Goal: Information Seeking & Learning: Find specific fact

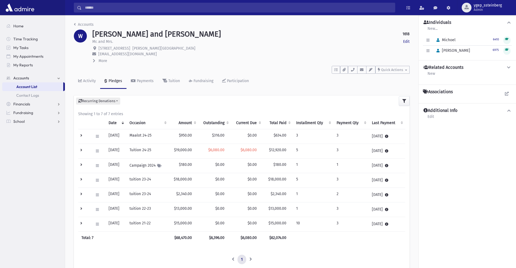
scroll to position [10, 0]
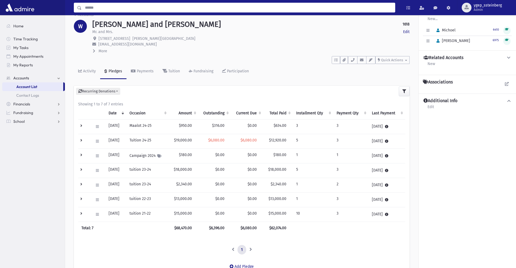
click at [108, 8] on input "Search" at bounding box center [238, 8] width 313 height 10
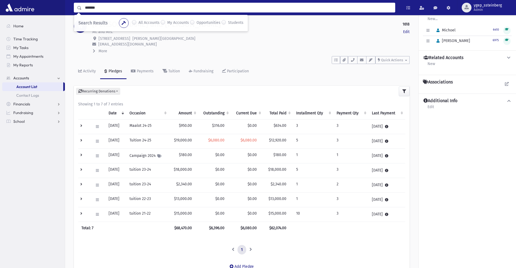
type input "*******"
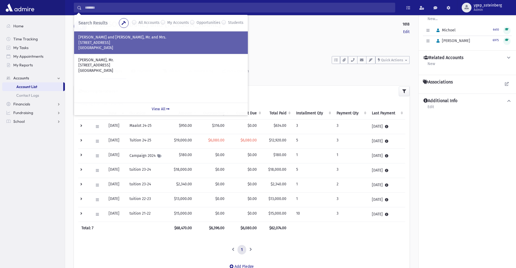
click at [105, 36] on p "PRESSER, Ahron and Chanie, Mr. and Mrs." at bounding box center [160, 37] width 165 height 5
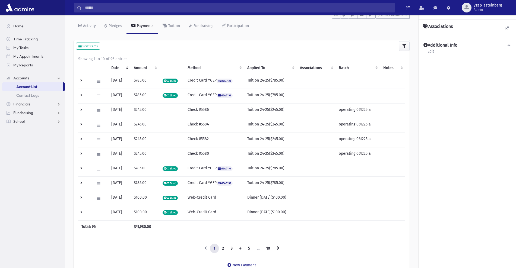
scroll to position [58, 0]
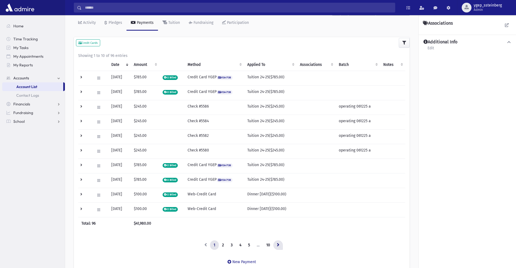
click at [278, 243] on icon at bounding box center [278, 245] width 2 height 4
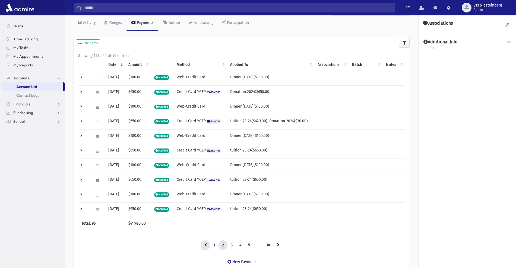
click at [208, 246] on link at bounding box center [205, 246] width 9 height 10
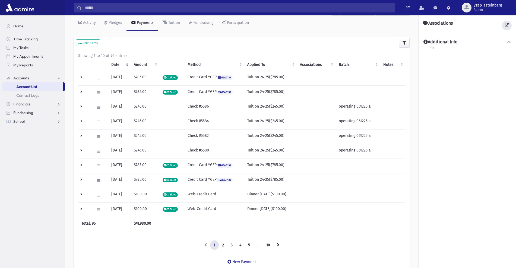
click at [505, 22] on link at bounding box center [507, 26] width 10 height 10
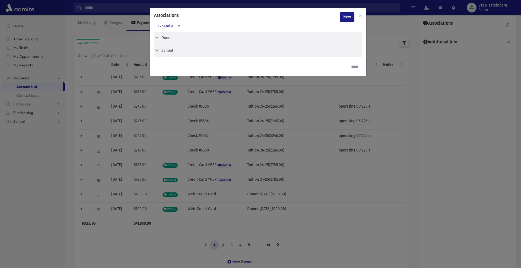
click at [382, 26] on div "Associations New × Expand all Donor Edit Delete Donor Edit Delete" at bounding box center [260, 134] width 521 height 268
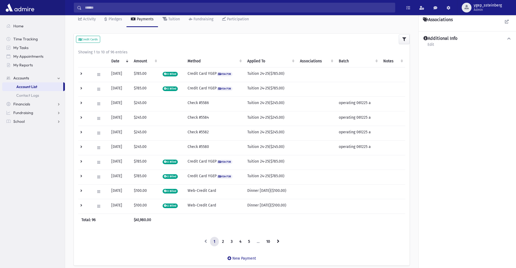
scroll to position [63, 0]
click at [278, 241] on icon at bounding box center [278, 241] width 2 height 4
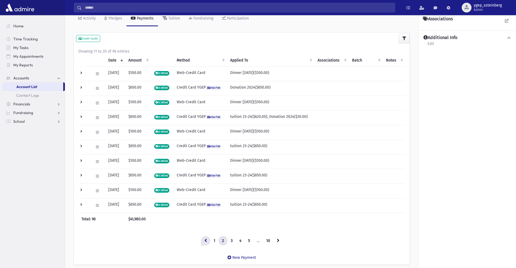
click at [205, 241] on icon at bounding box center [205, 241] width 2 height 4
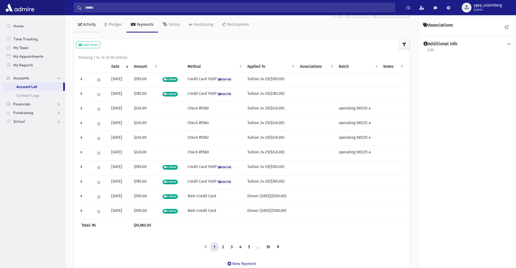
click at [89, 31] on link "Activity" at bounding box center [87, 24] width 26 height 15
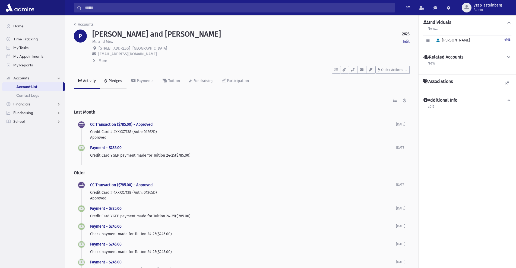
click at [113, 81] on div "Pledges" at bounding box center [114, 81] width 15 height 5
